Goal: Information Seeking & Learning: Learn about a topic

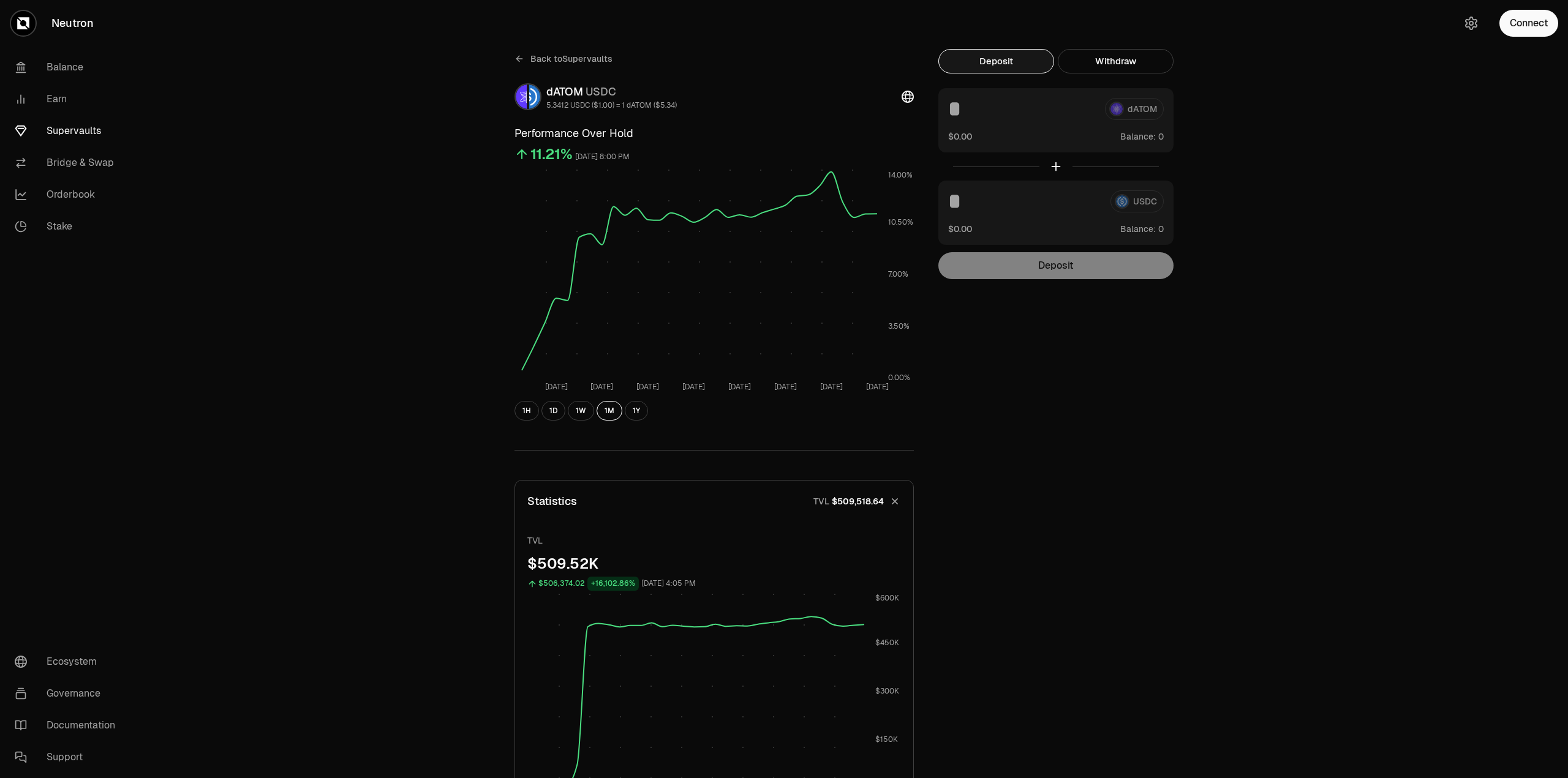
scroll to position [439, 0]
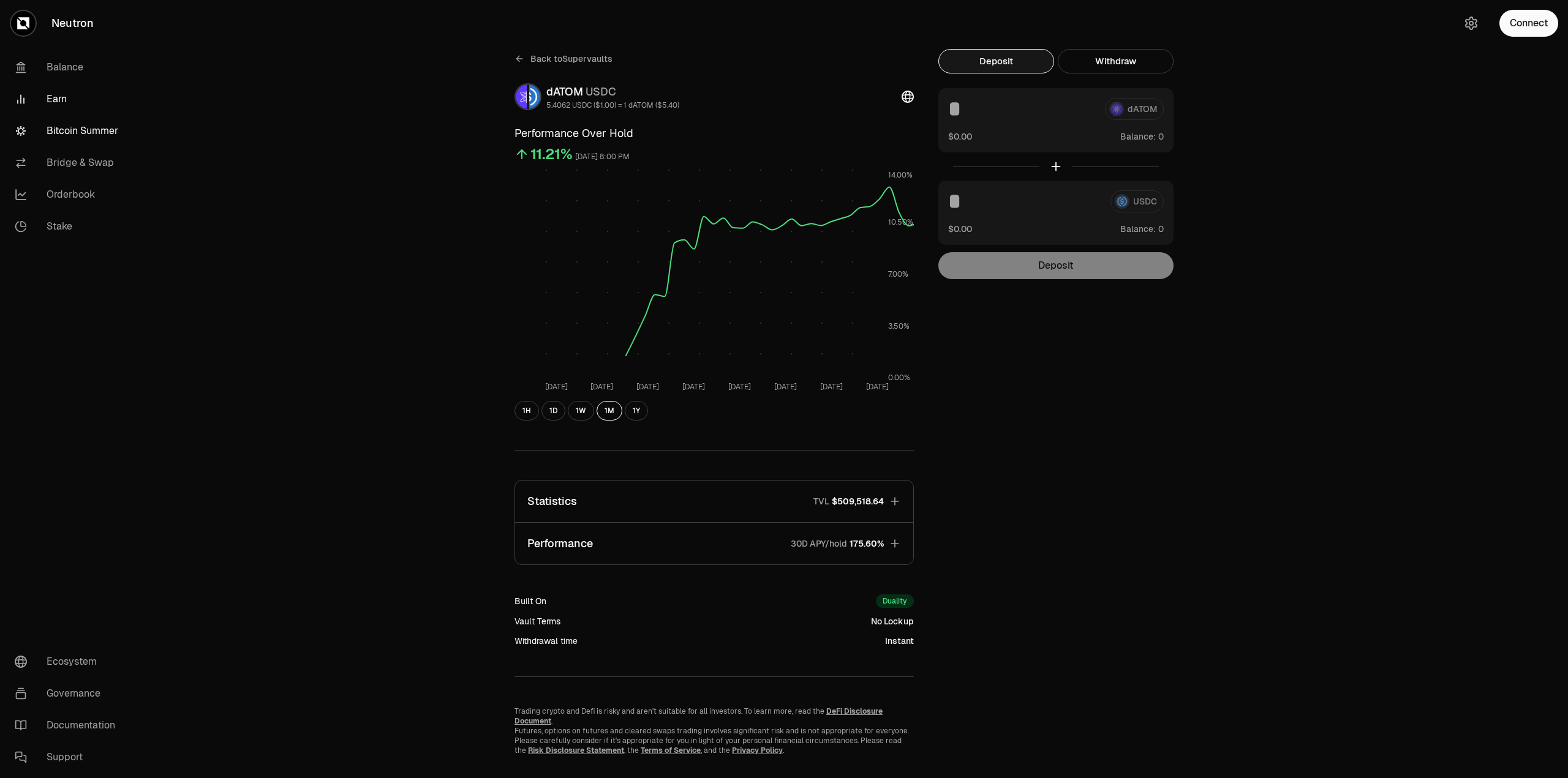
click at [110, 128] on link "Bitcoin Summer" at bounding box center [68, 131] width 128 height 32
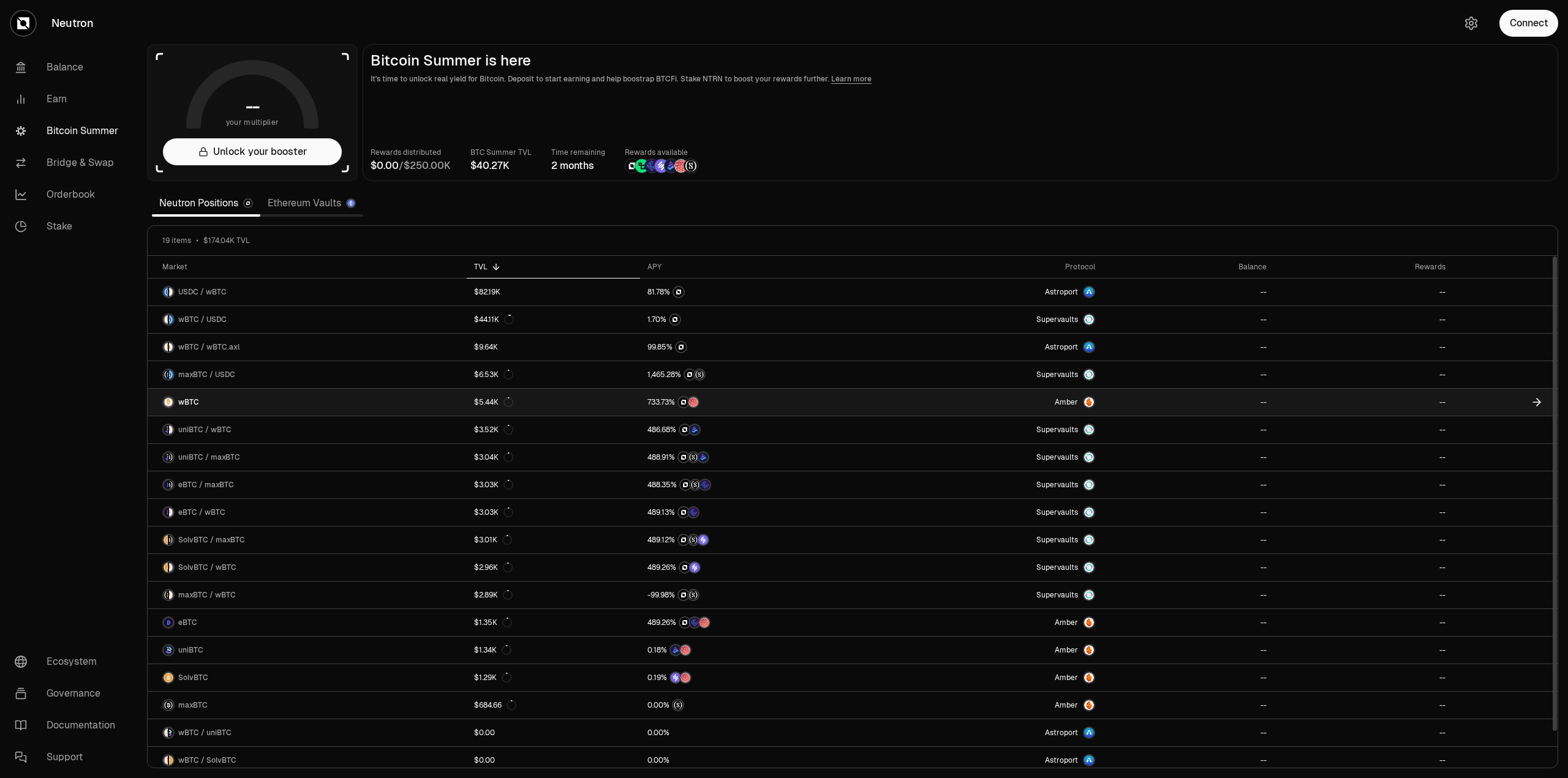
click at [580, 397] on link "$5.44K" at bounding box center [553, 402] width 173 height 27
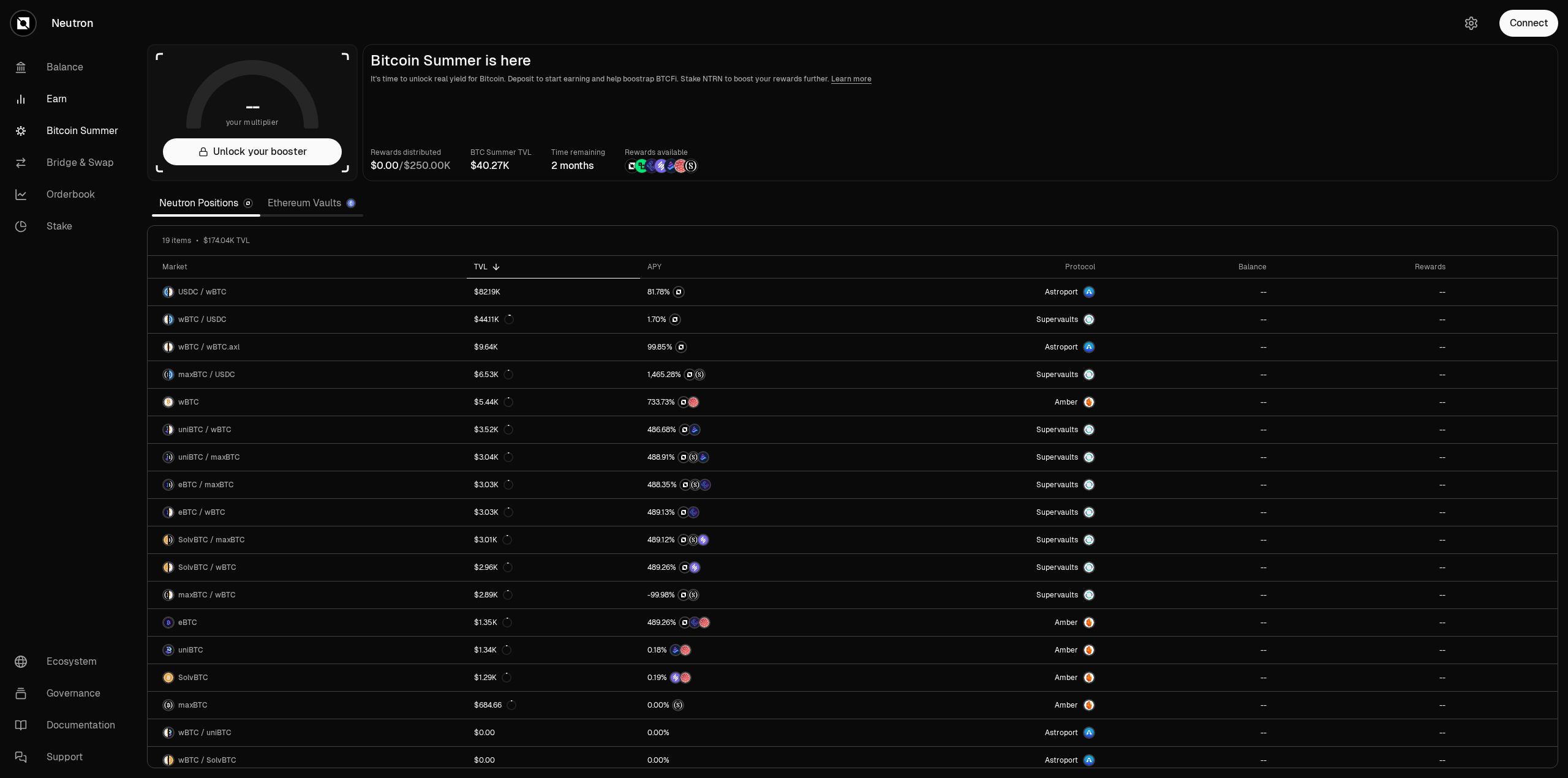
click at [55, 104] on link "Earn" at bounding box center [68, 100] width 128 height 32
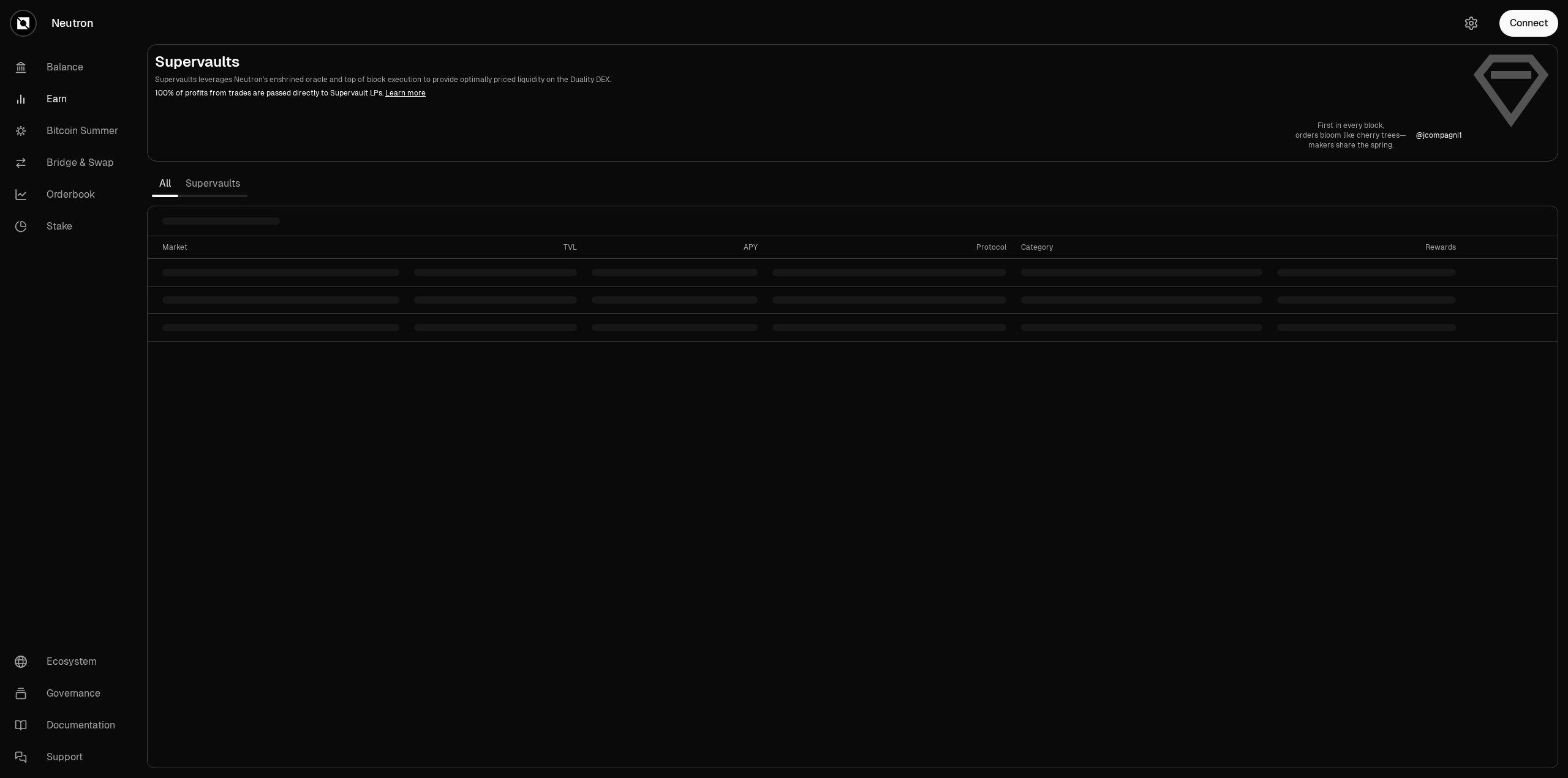
click at [224, 181] on link "Supervaults" at bounding box center [213, 184] width 69 height 25
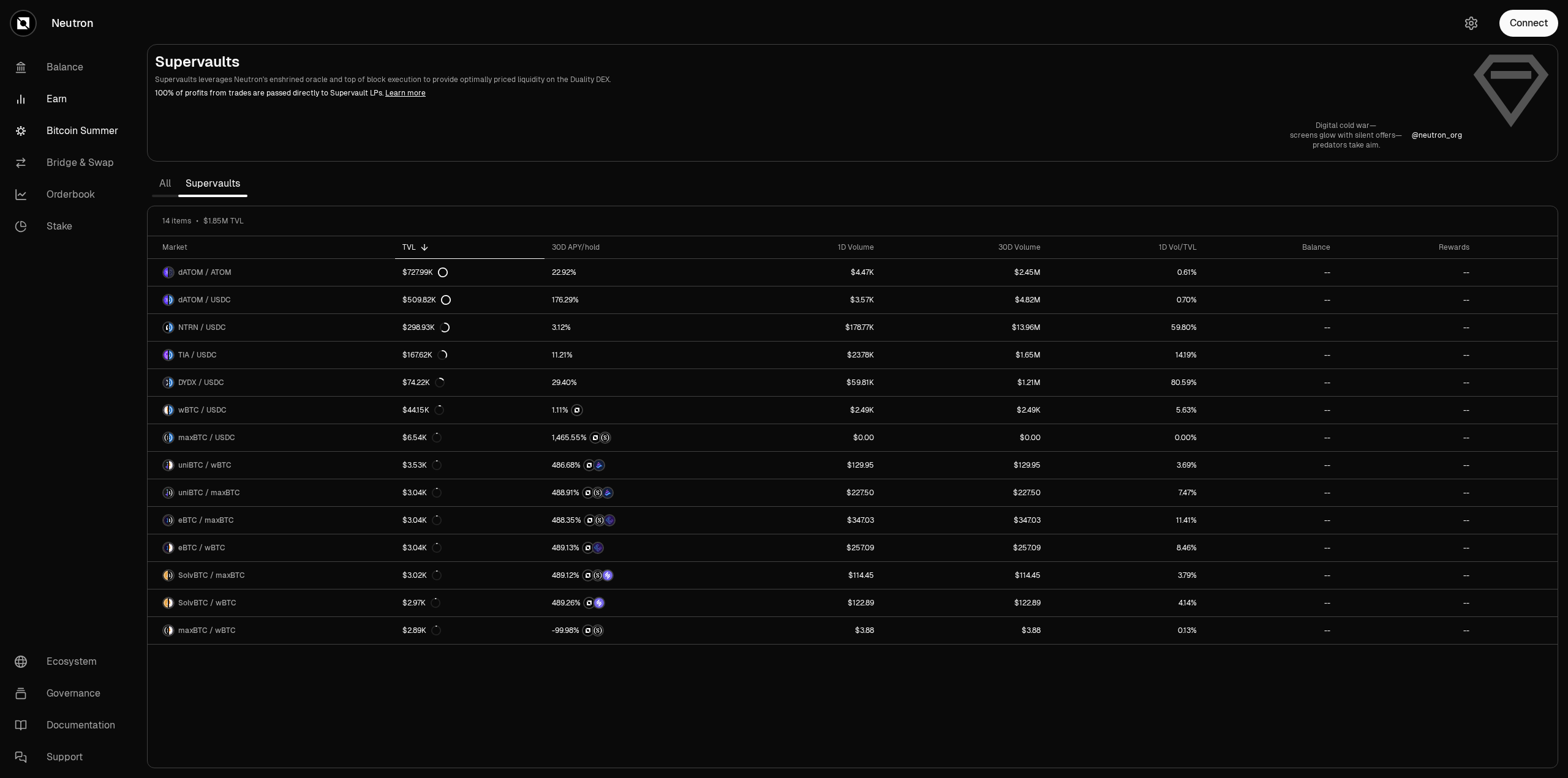
click at [80, 134] on link "Bitcoin Summer" at bounding box center [68, 131] width 128 height 32
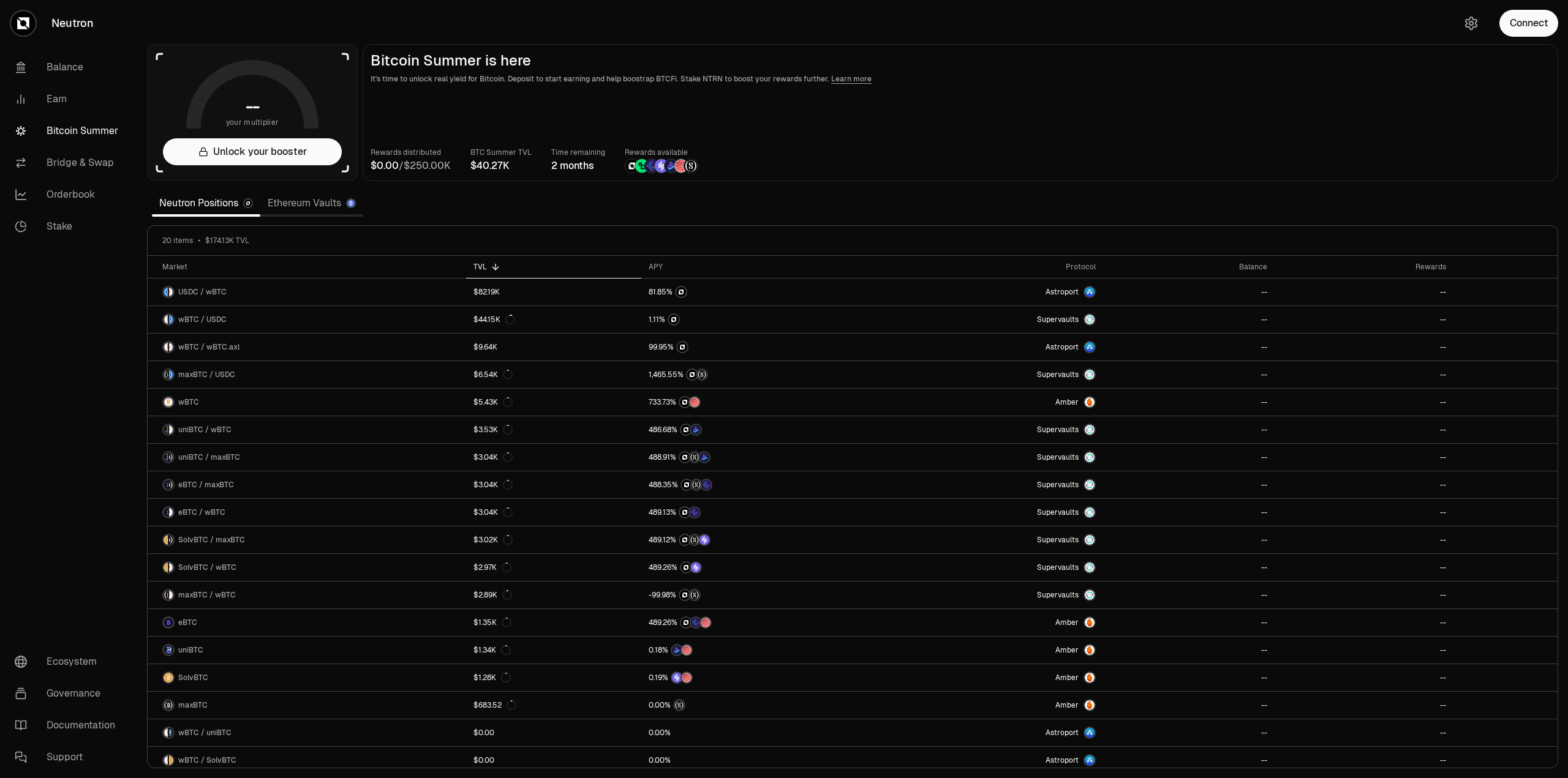
click at [321, 203] on link "Ethereum Vaults" at bounding box center [312, 203] width 103 height 25
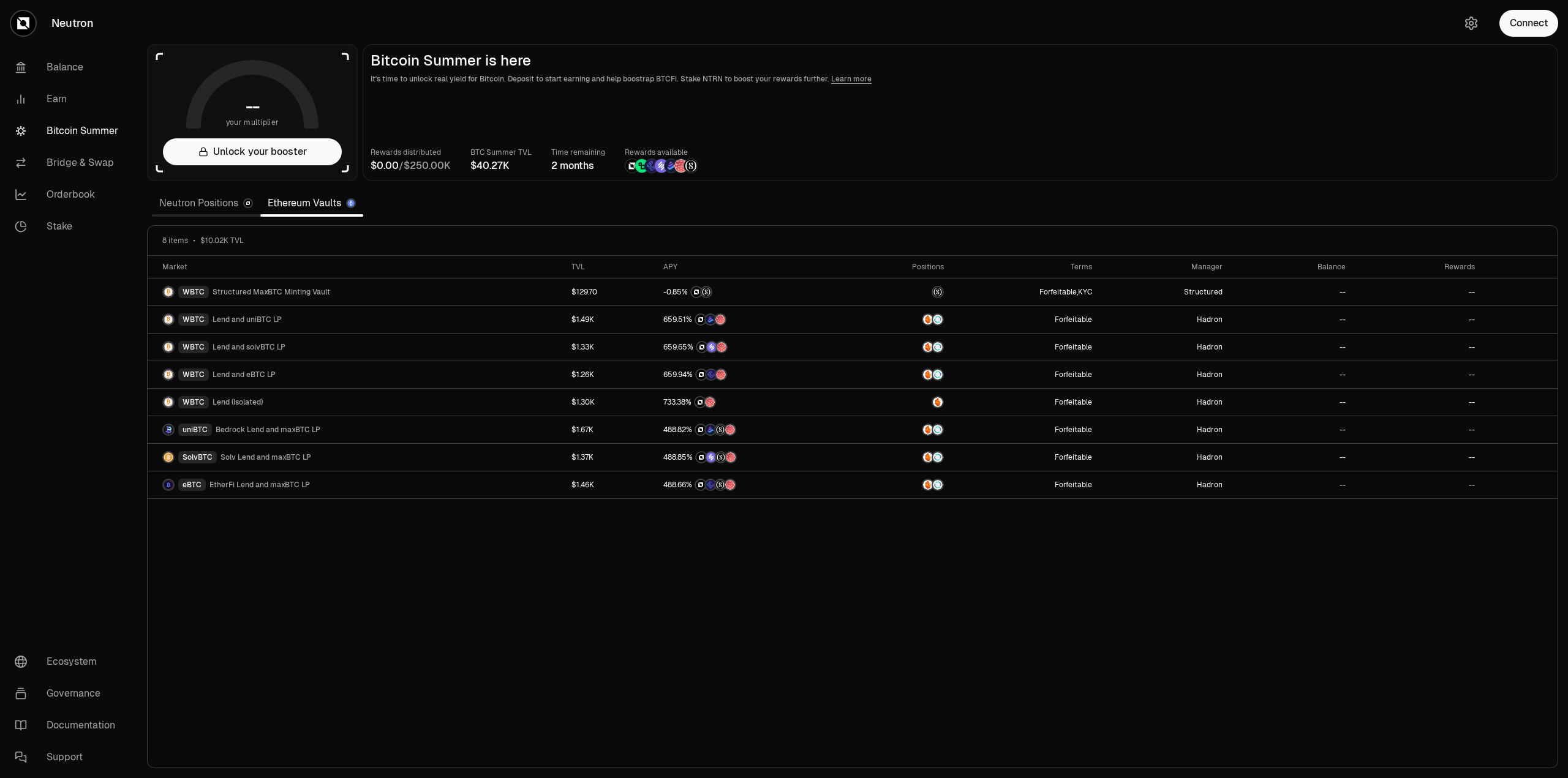
click at [203, 204] on link "Neutron Positions" at bounding box center [206, 203] width 108 height 25
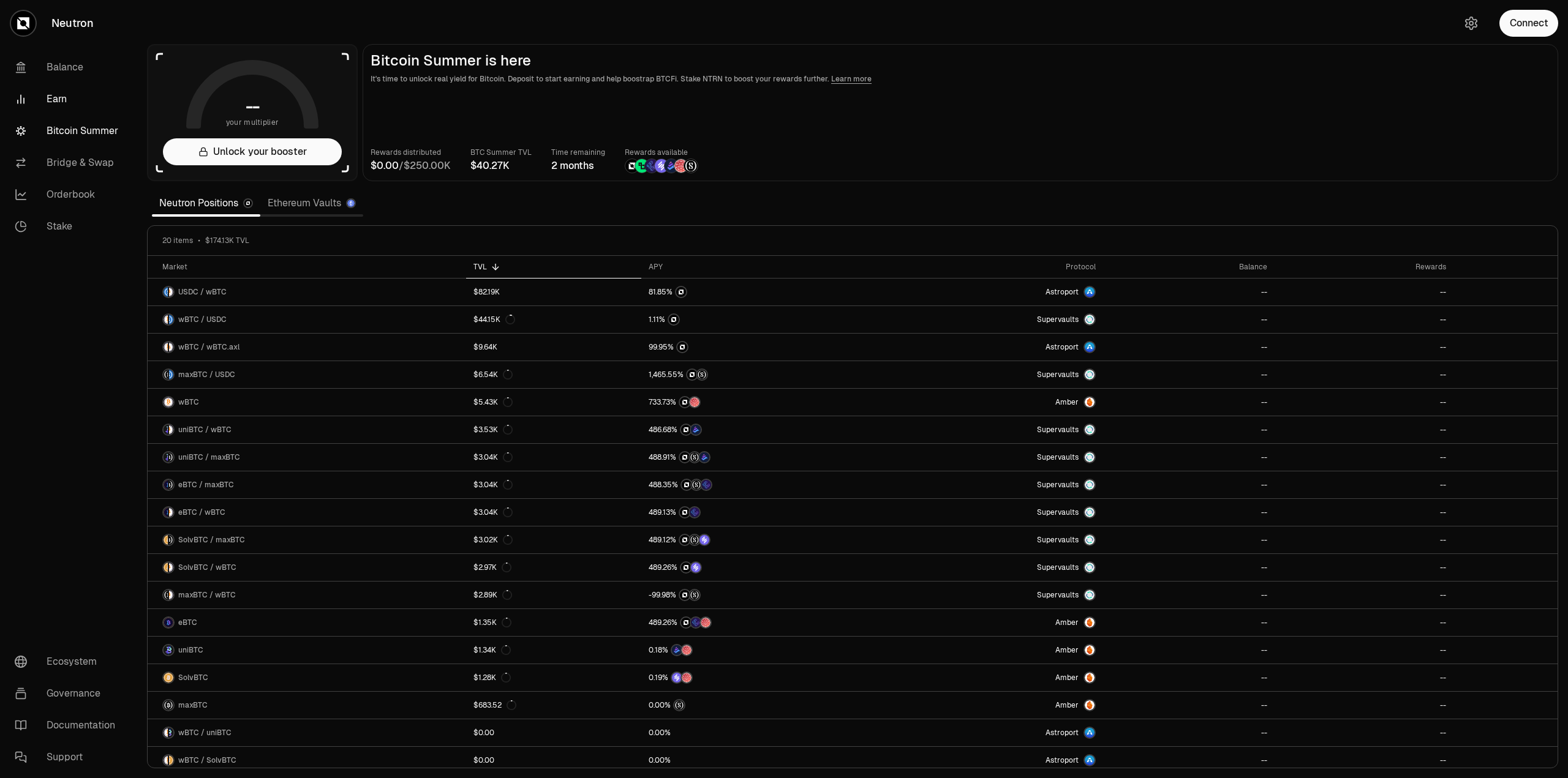
click at [59, 105] on link "Earn" at bounding box center [68, 100] width 128 height 32
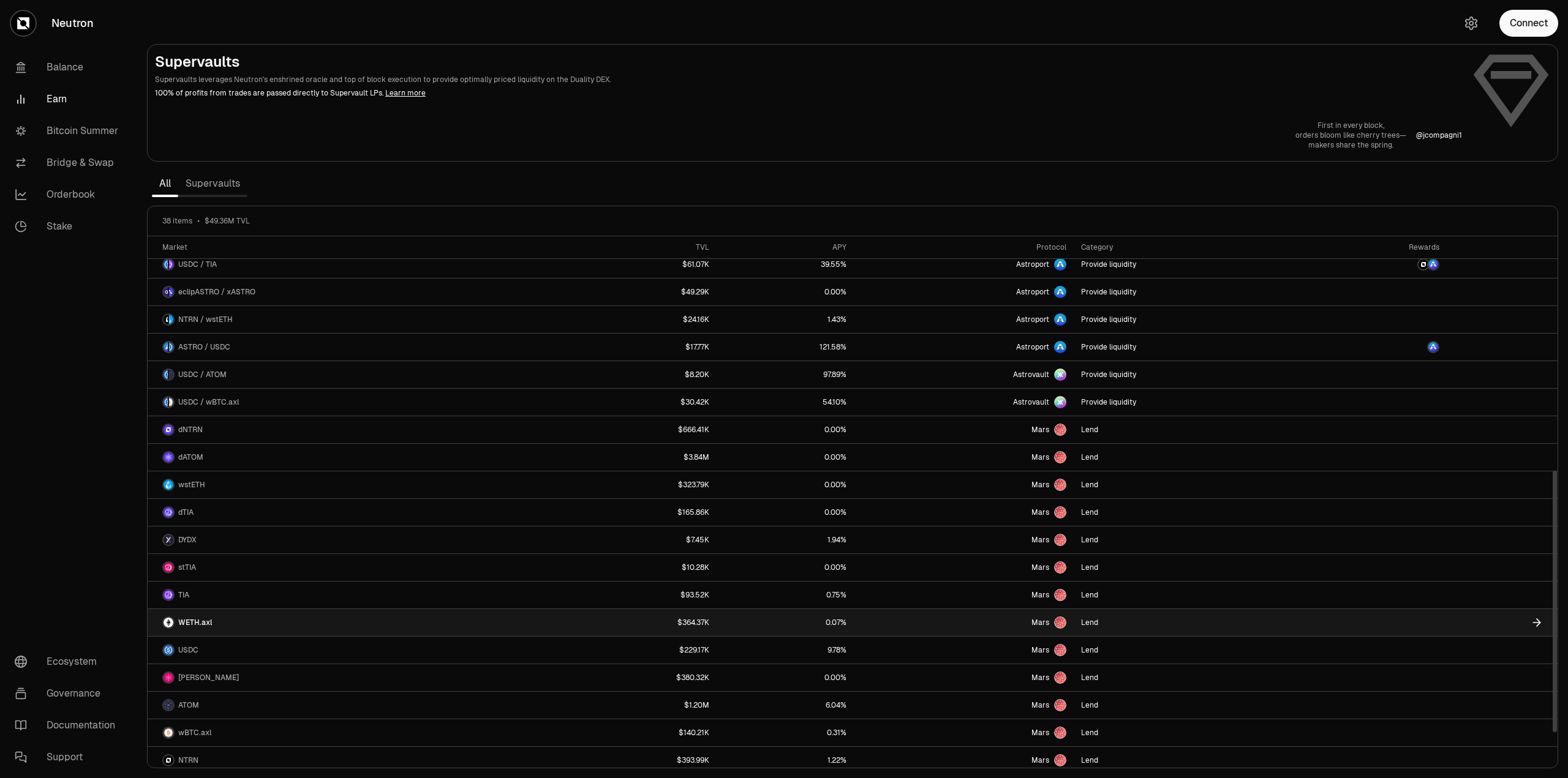
scroll to position [538, 0]
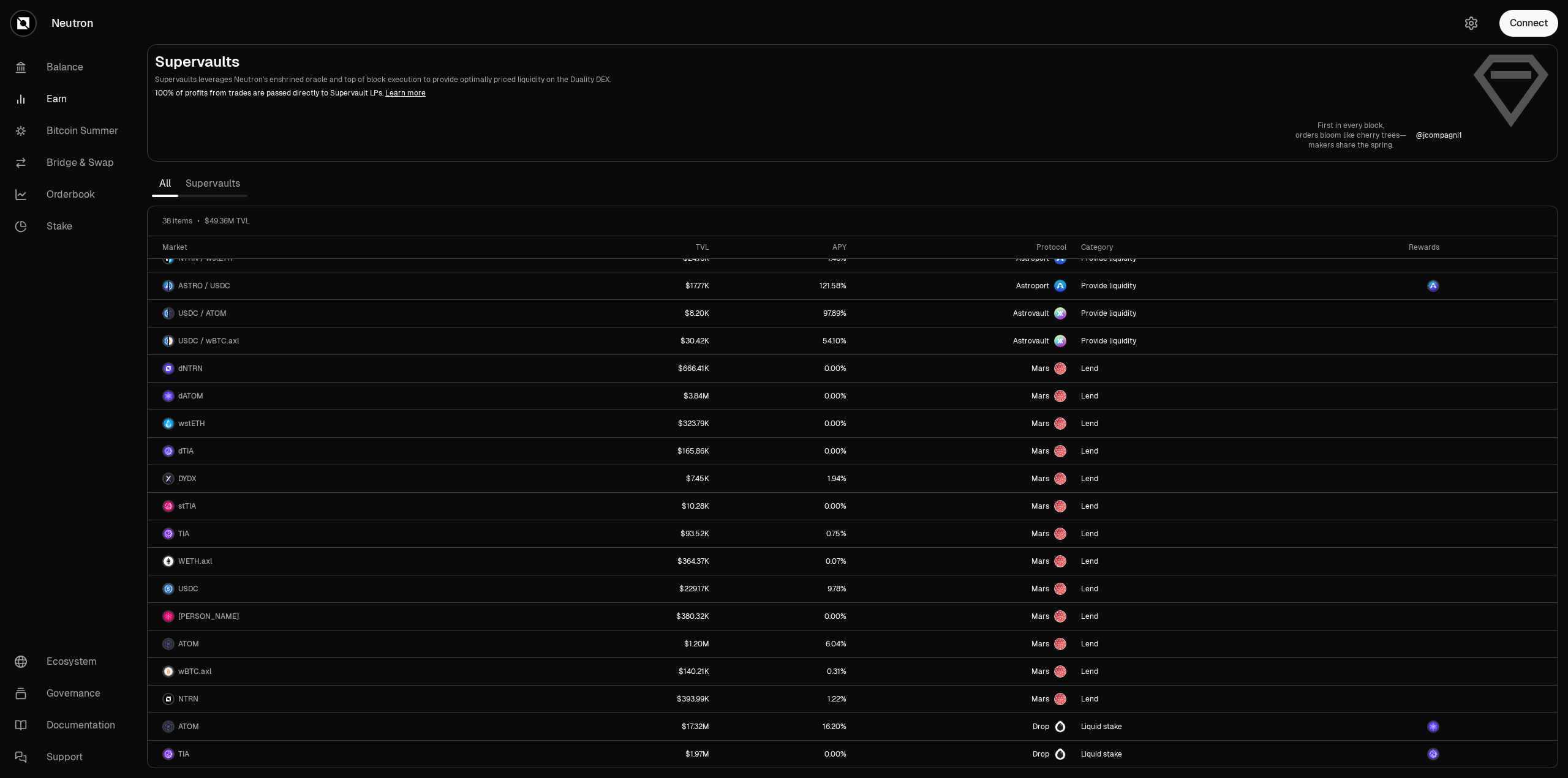
click at [206, 179] on link "Supervaults" at bounding box center [213, 184] width 69 height 25
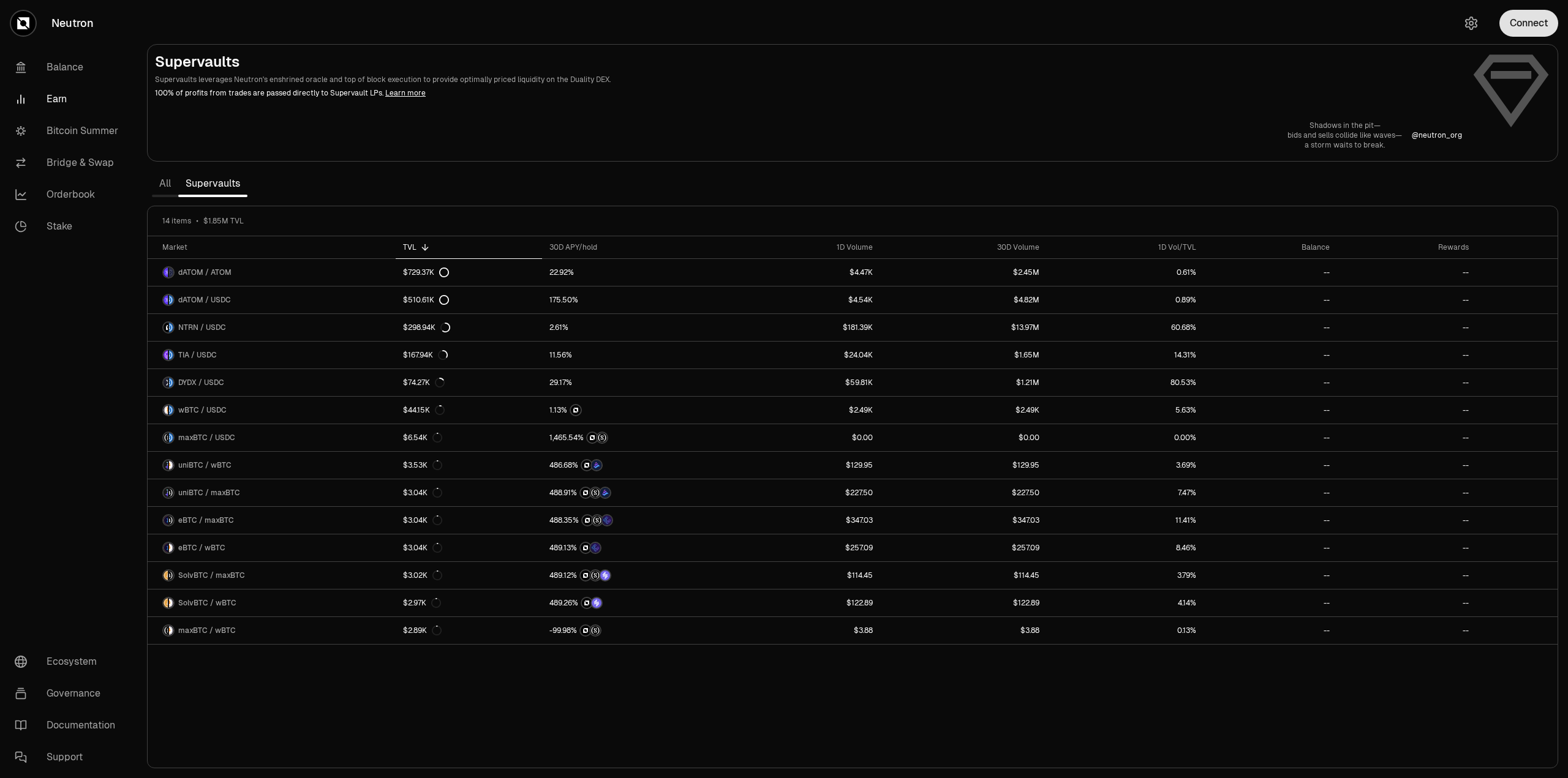
click at [1531, 24] on button "Connect" at bounding box center [1529, 23] width 59 height 27
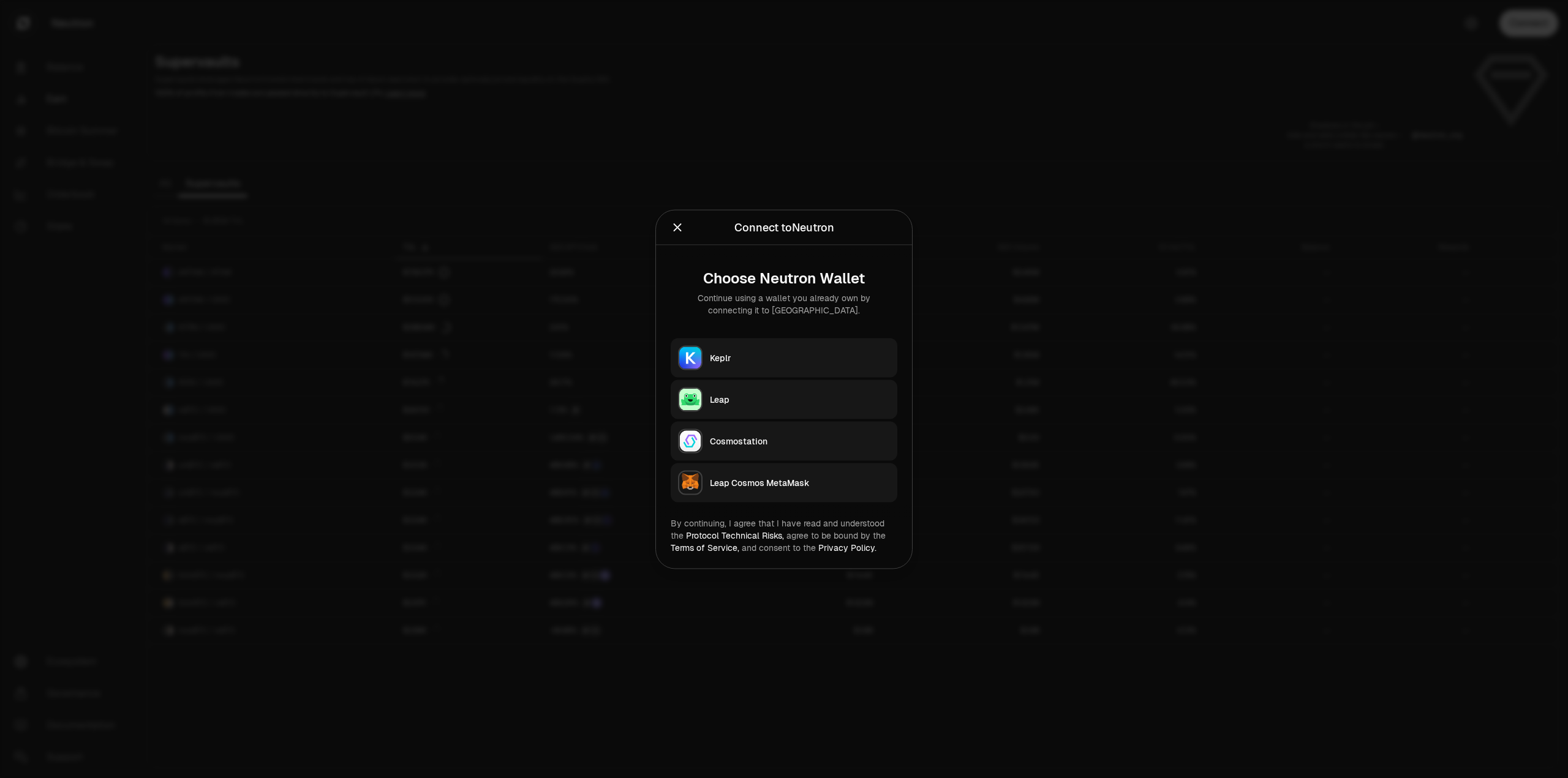
click at [767, 357] on div "Keplr" at bounding box center [800, 357] width 180 height 12
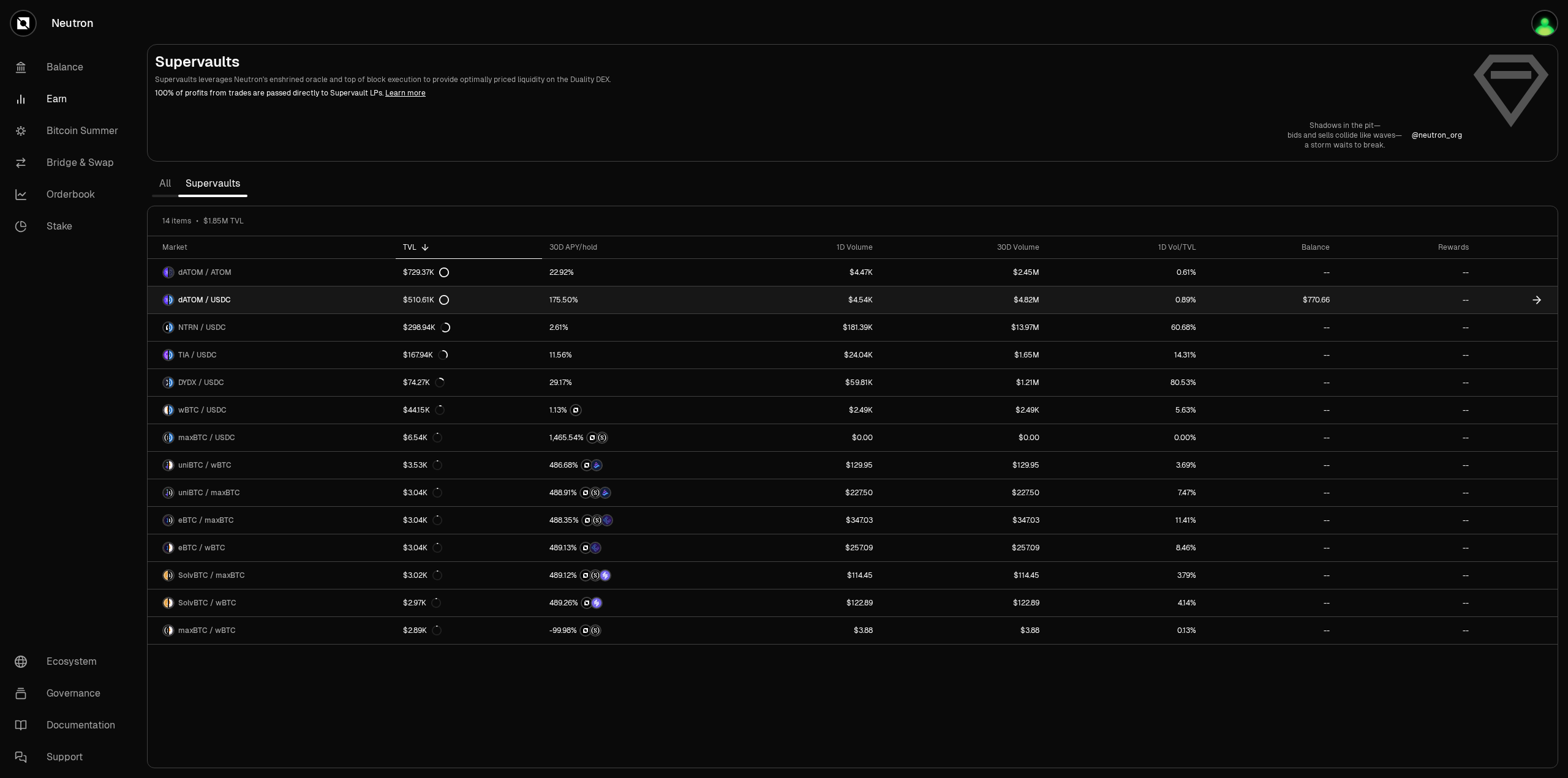
click at [1333, 297] on link "$770.66" at bounding box center [1270, 300] width 134 height 27
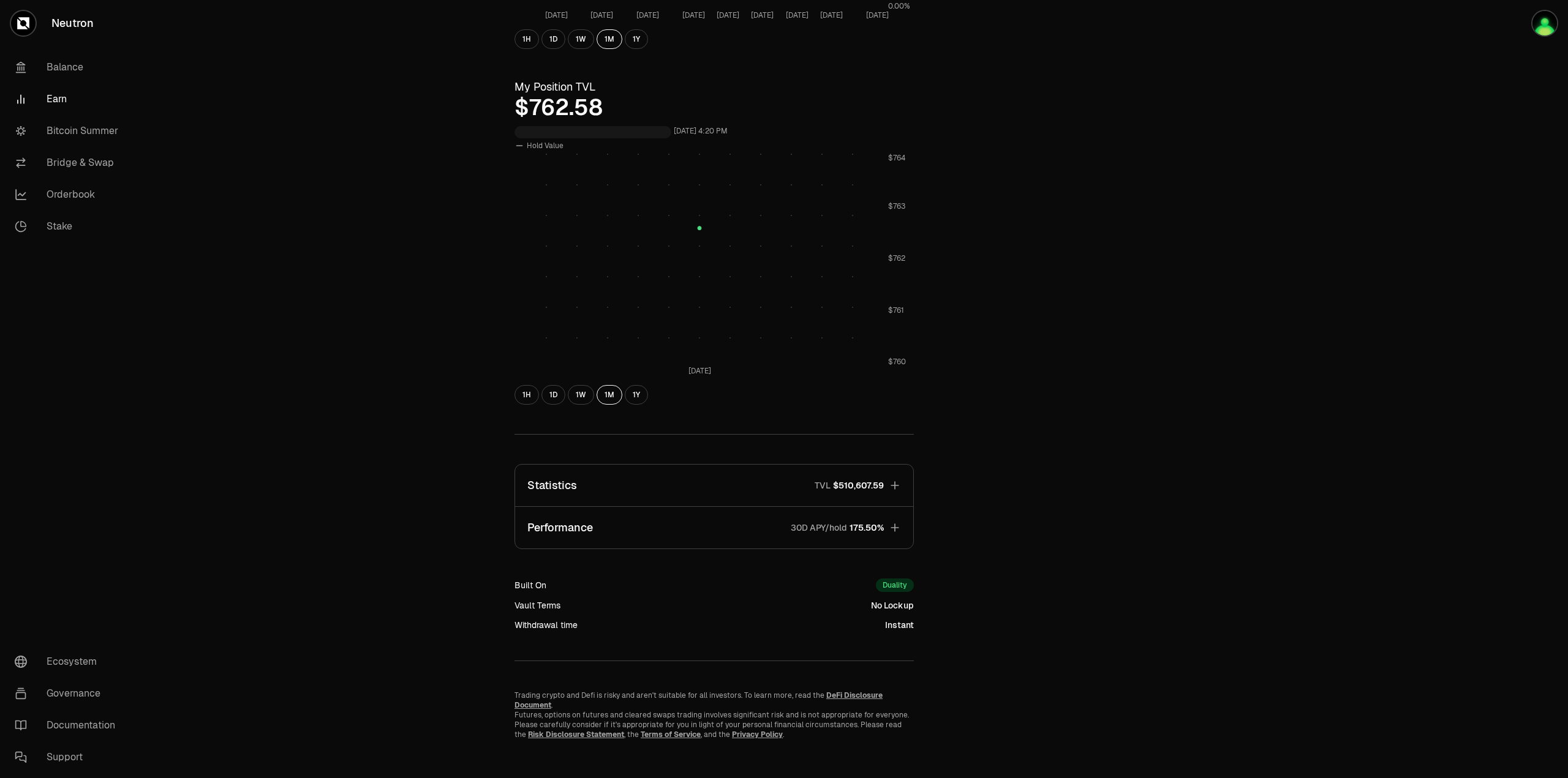
scroll to position [372, 0]
click at [900, 522] on icon "button" at bounding box center [895, 527] width 12 height 12
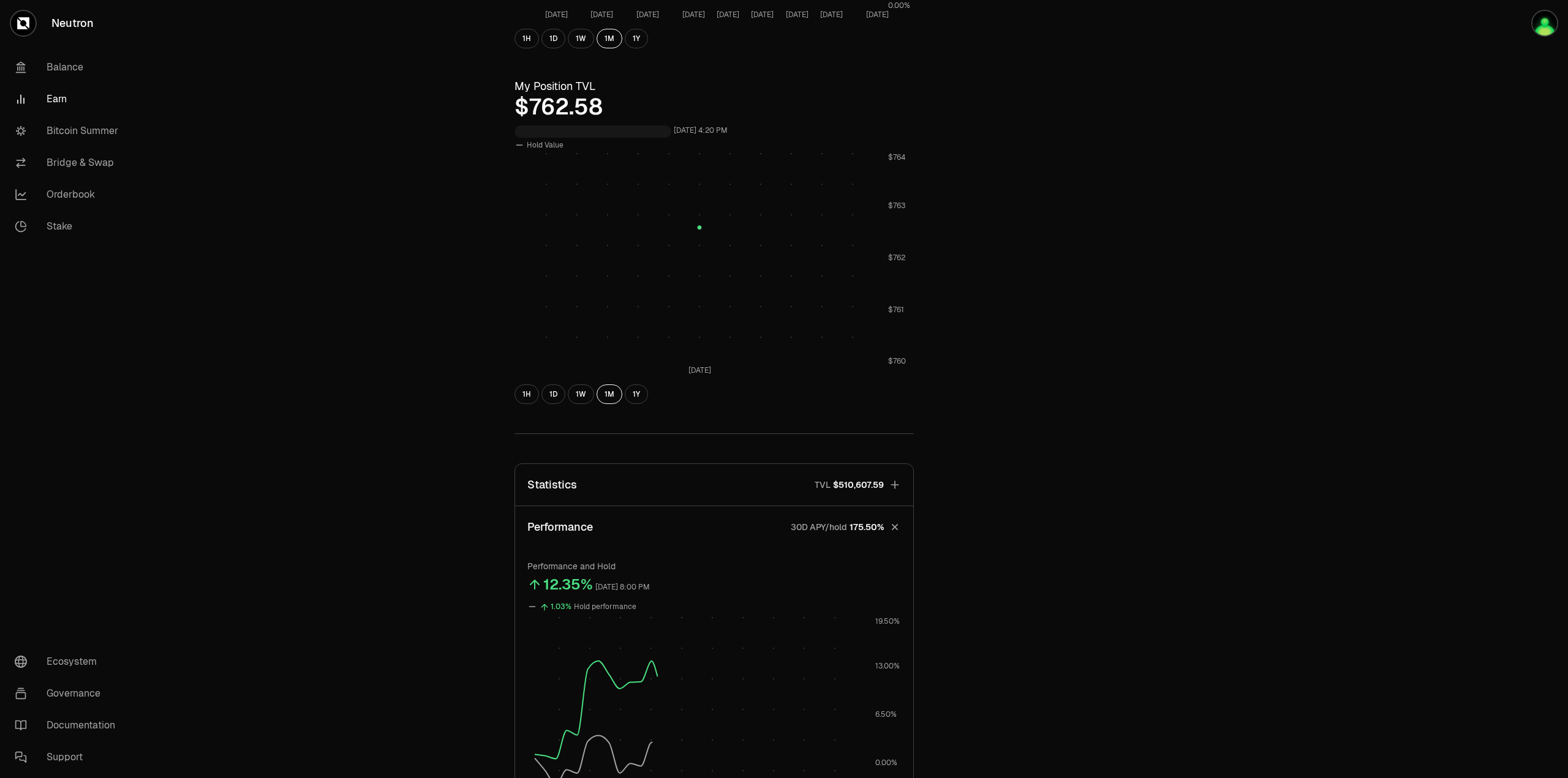
click at [895, 482] on icon "button" at bounding box center [895, 485] width 12 height 12
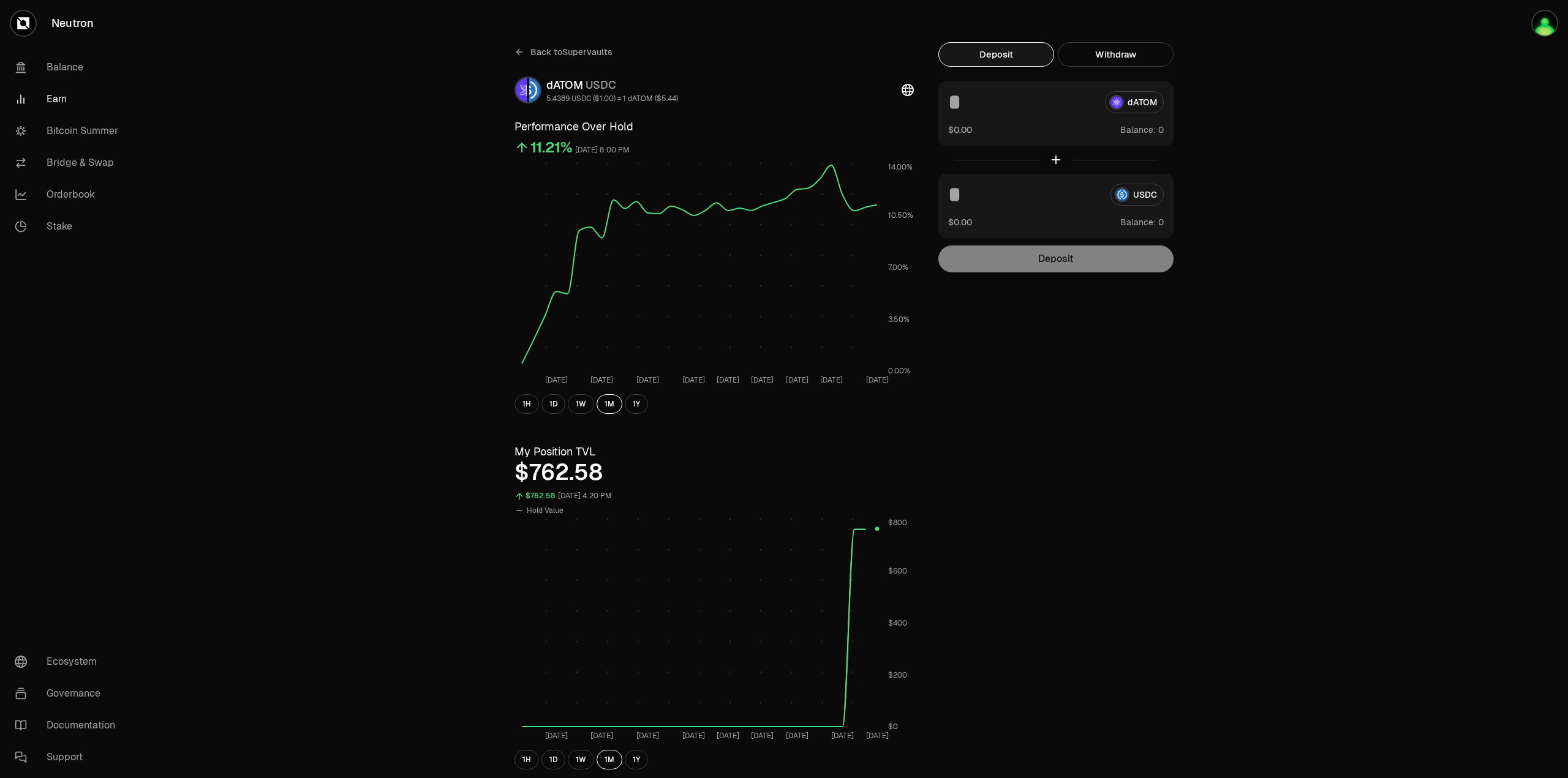
scroll to position [0, 0]
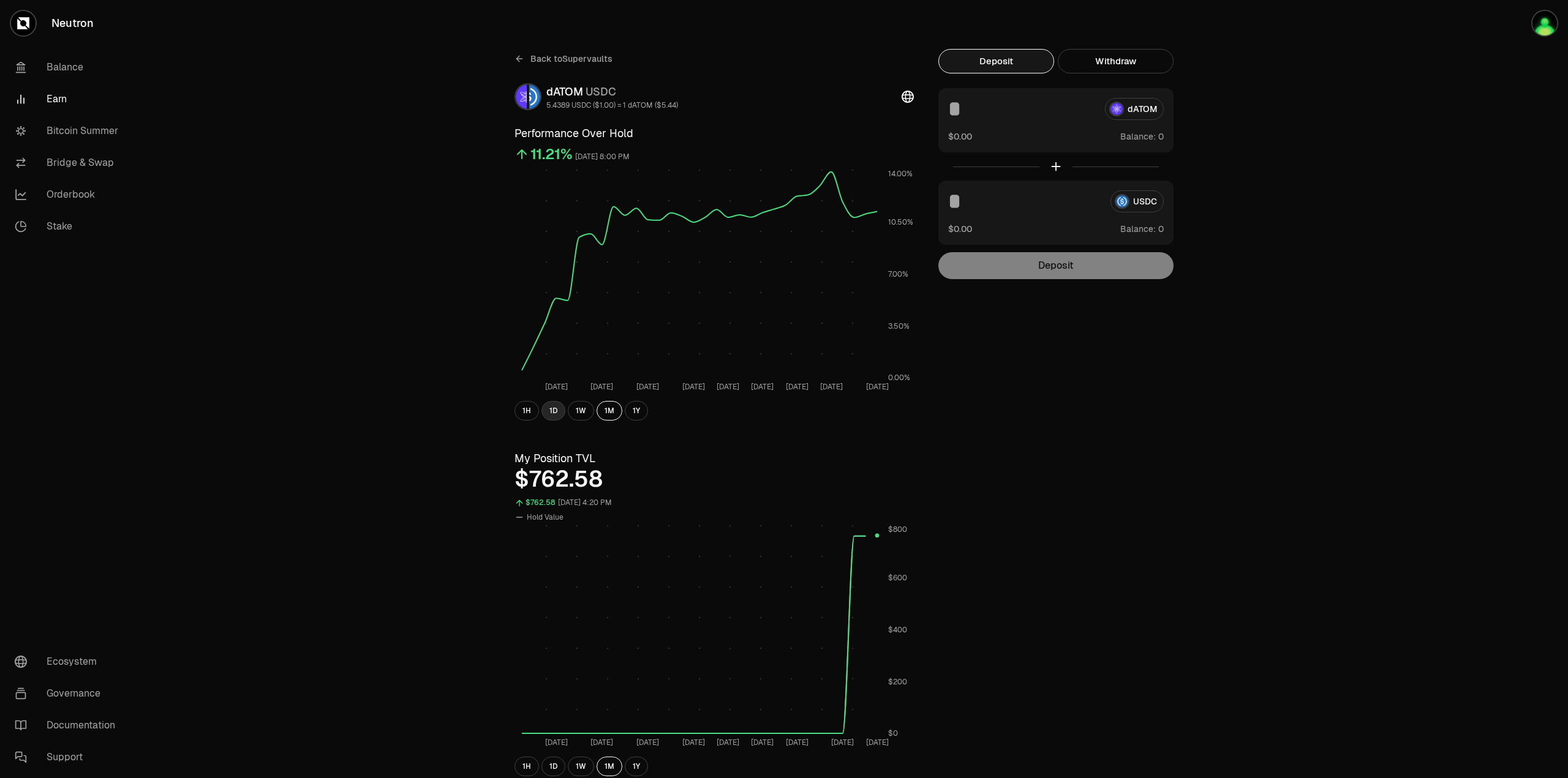
click at [551, 410] on button "1D" at bounding box center [553, 410] width 24 height 19
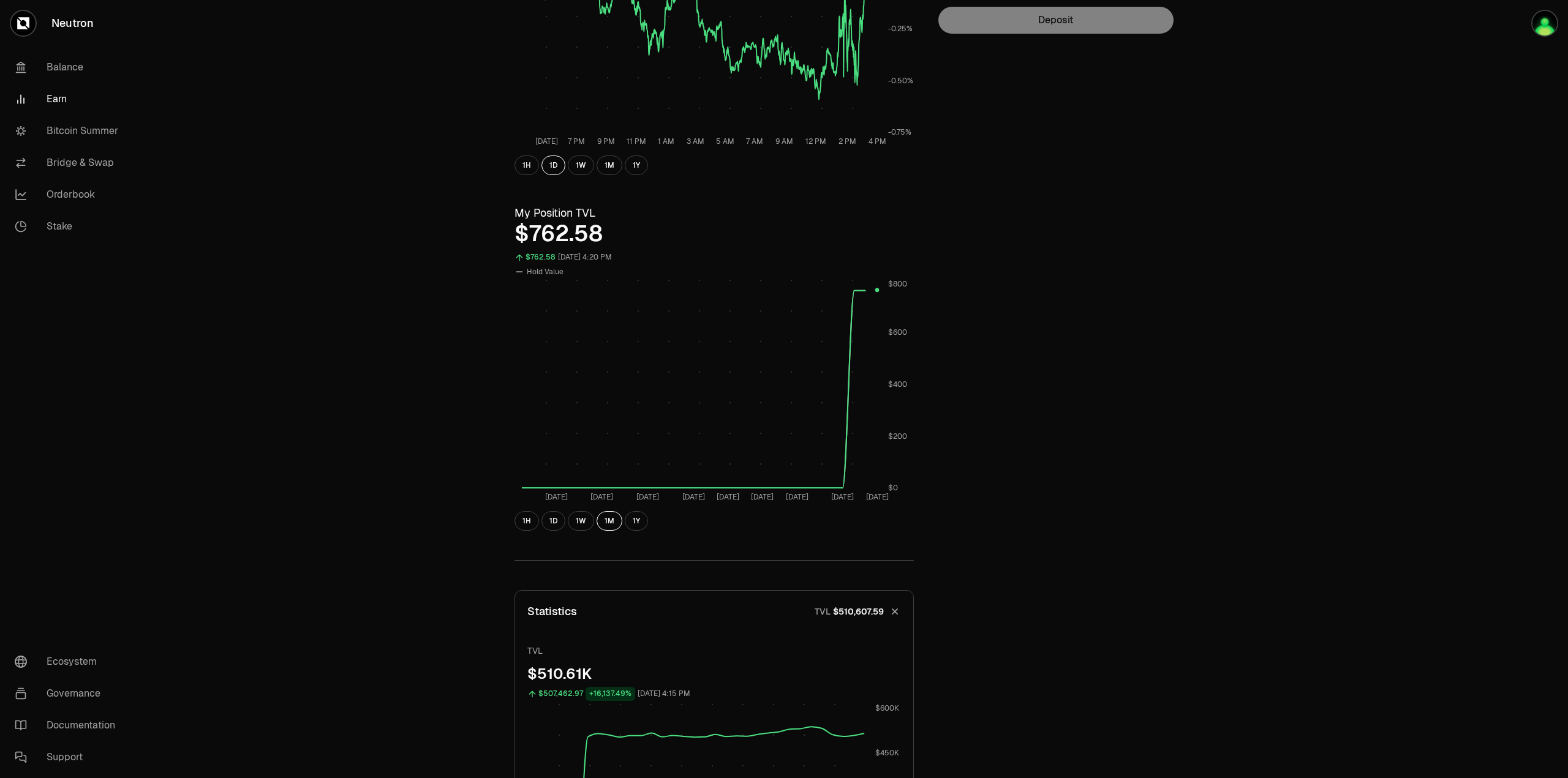
scroll to position [429, 0]
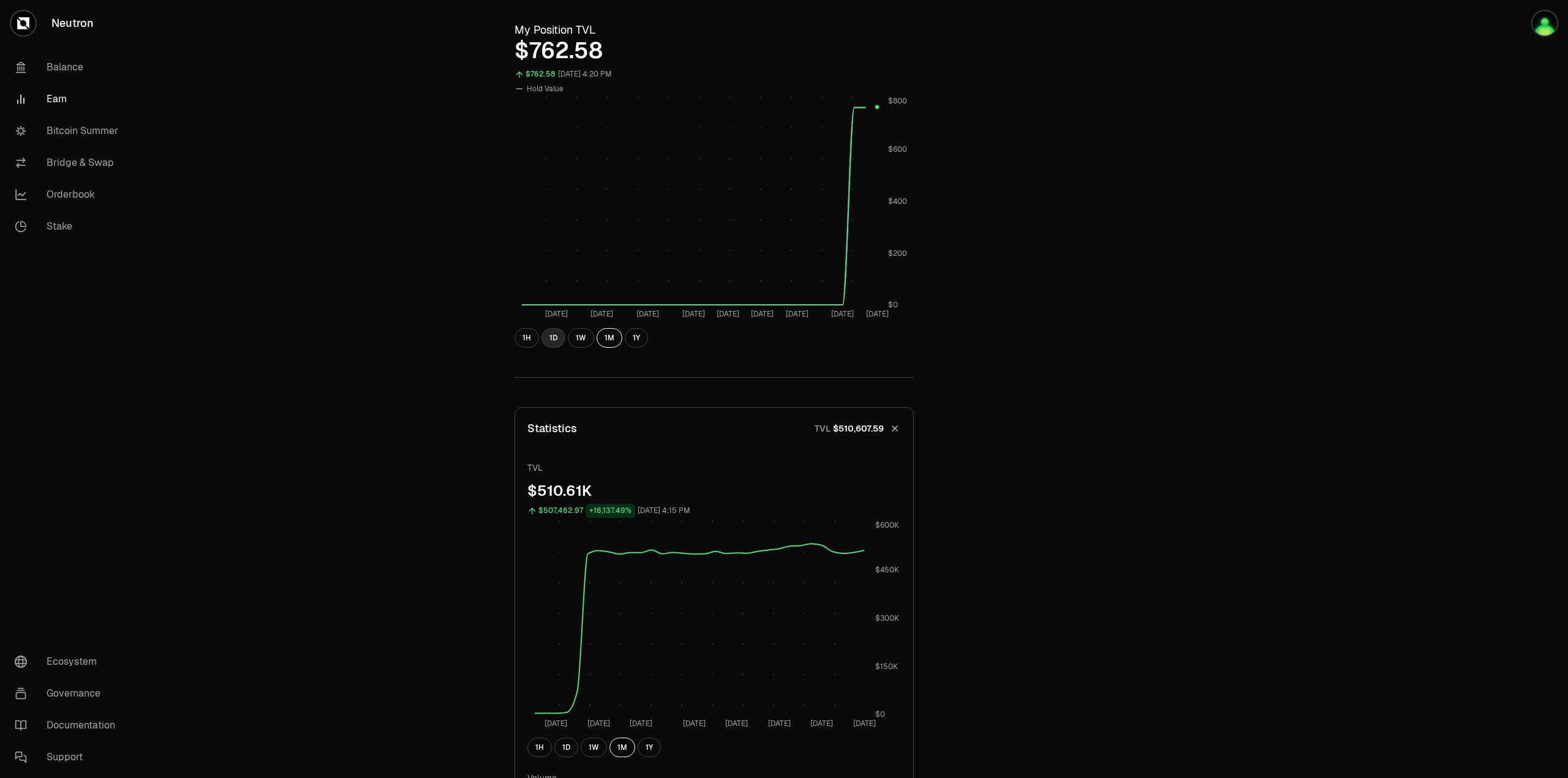
click at [560, 337] on button "1D" at bounding box center [553, 337] width 24 height 19
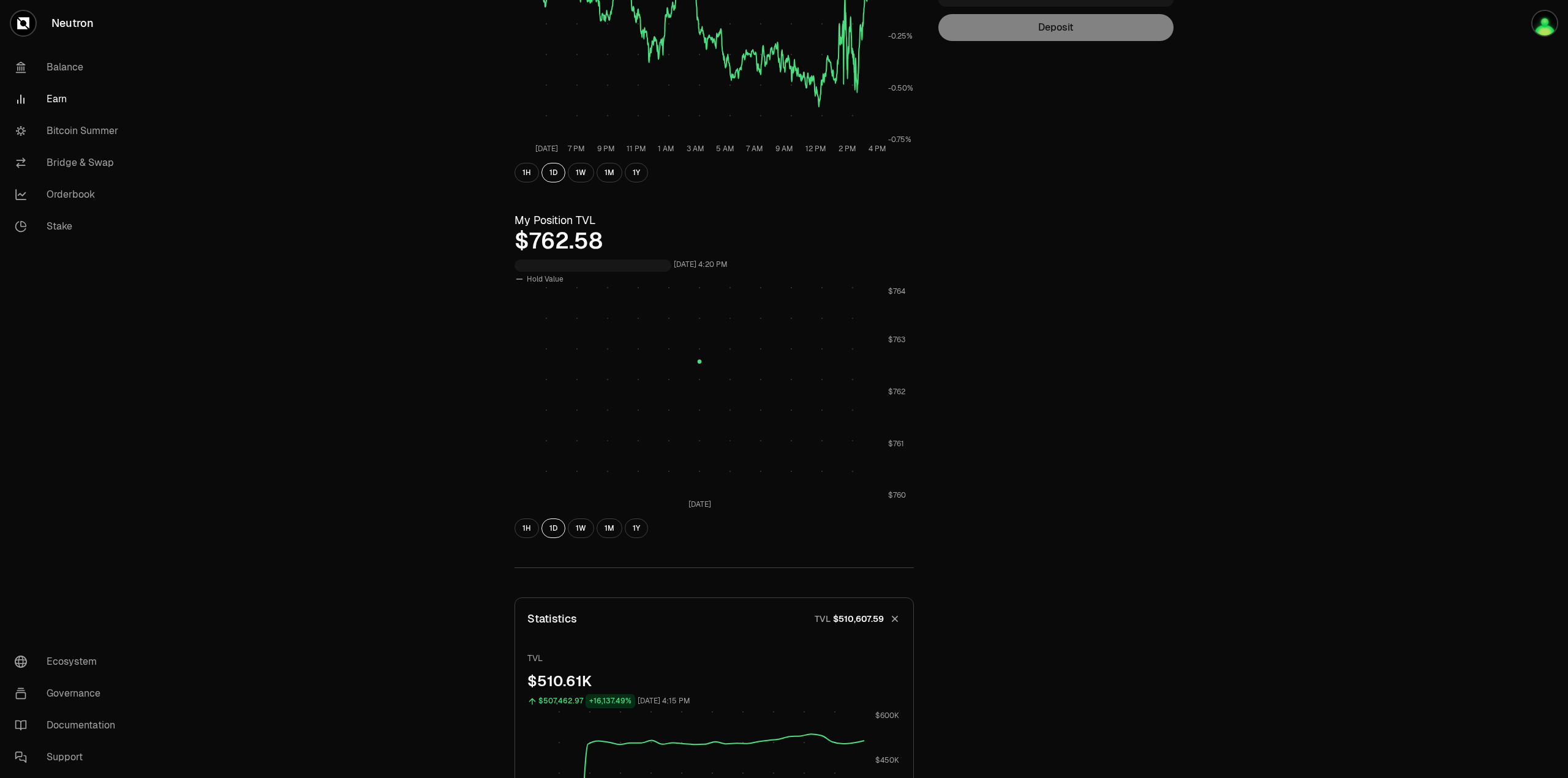
scroll to position [122, 0]
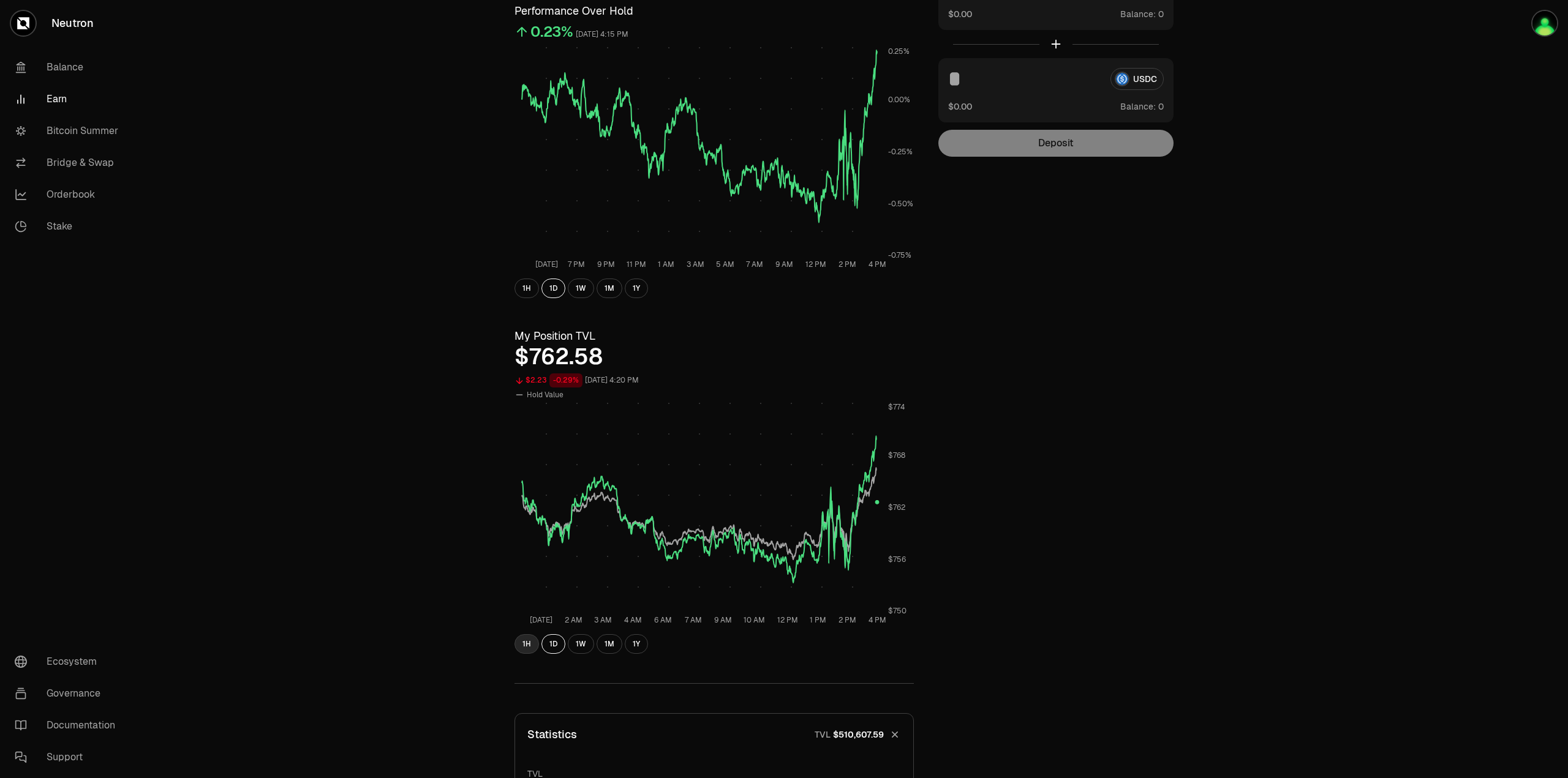
click at [529, 639] on button "1H" at bounding box center [526, 644] width 25 height 19
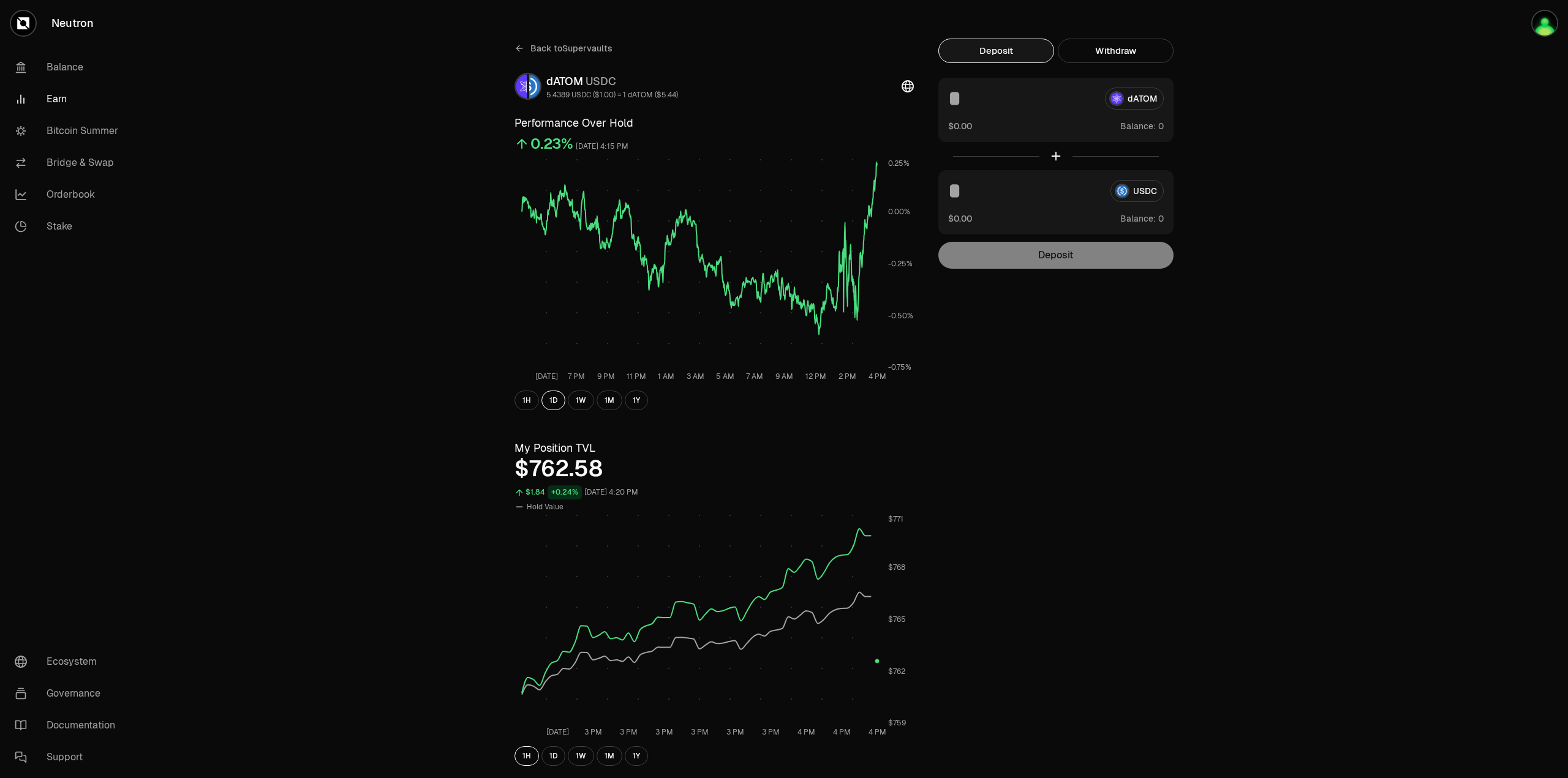
scroll to position [0, 0]
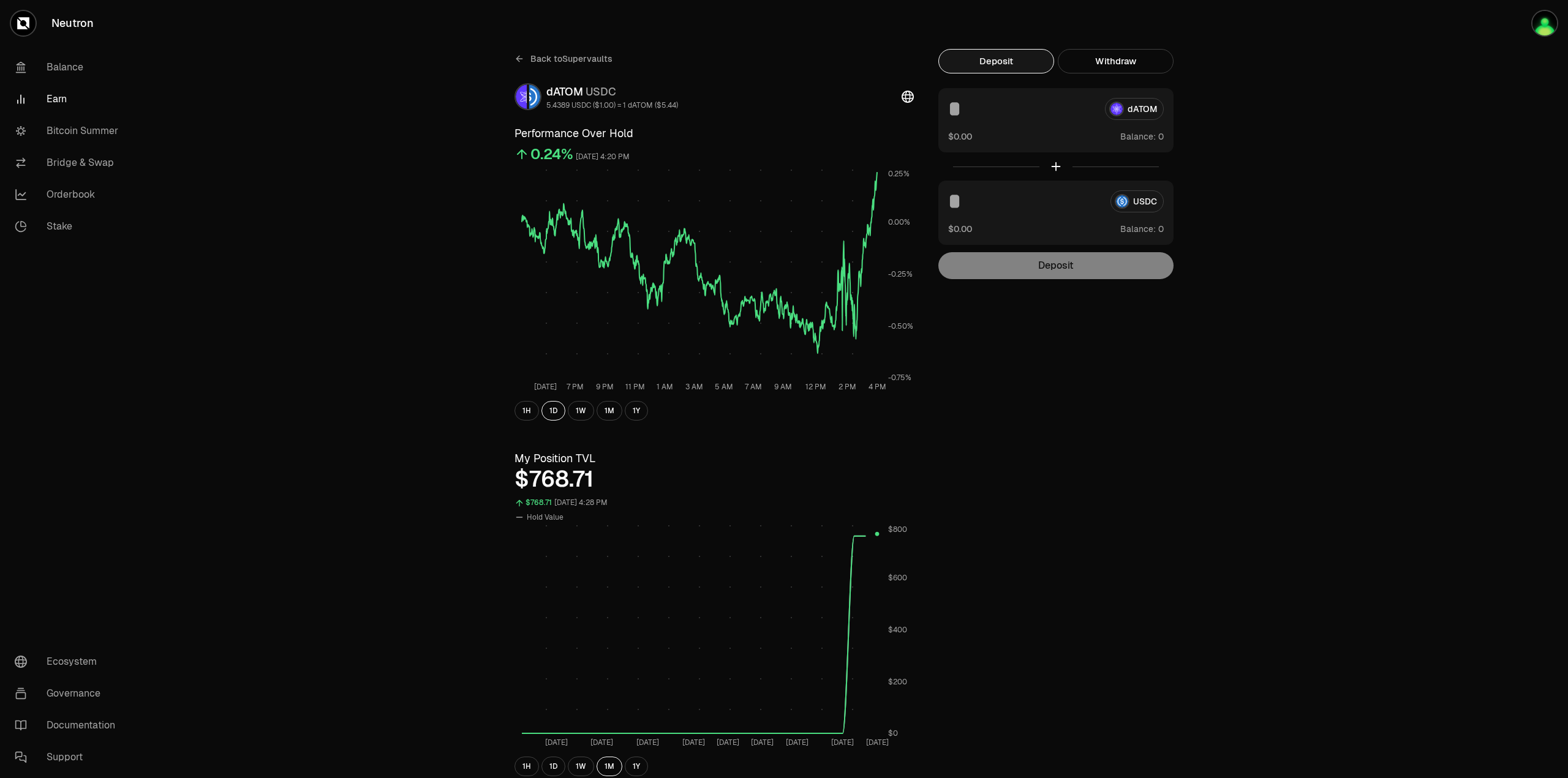
click at [51, 100] on link "Earn" at bounding box center [68, 100] width 128 height 32
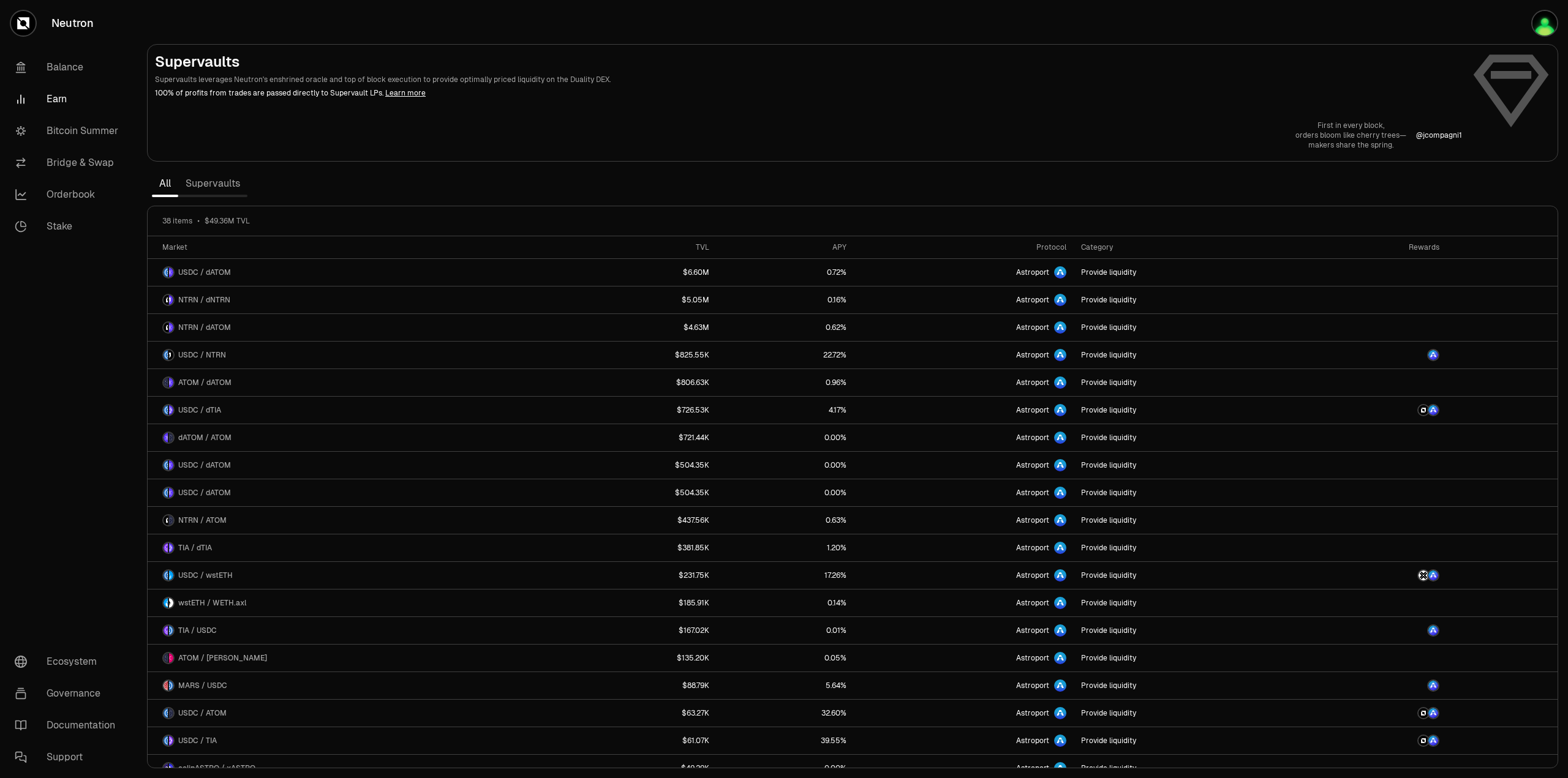
click at [217, 177] on link "Supervaults" at bounding box center [213, 184] width 69 height 25
